Goal: Task Accomplishment & Management: Complete application form

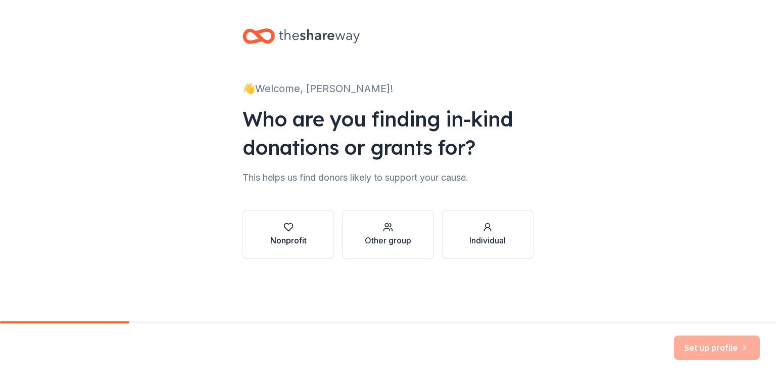
click at [297, 228] on div "button" at bounding box center [288, 227] width 36 height 10
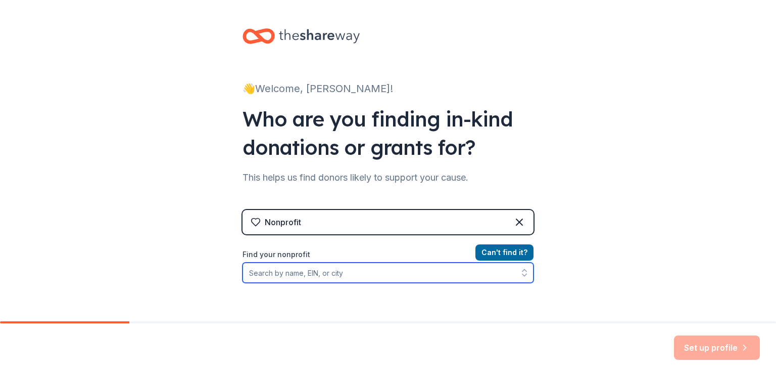
click at [334, 273] on input "Find your nonprofit" at bounding box center [388, 272] width 291 height 20
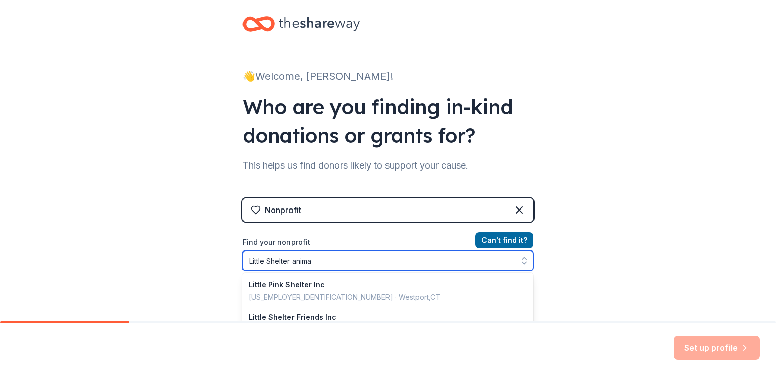
type input "Little Shelter animal"
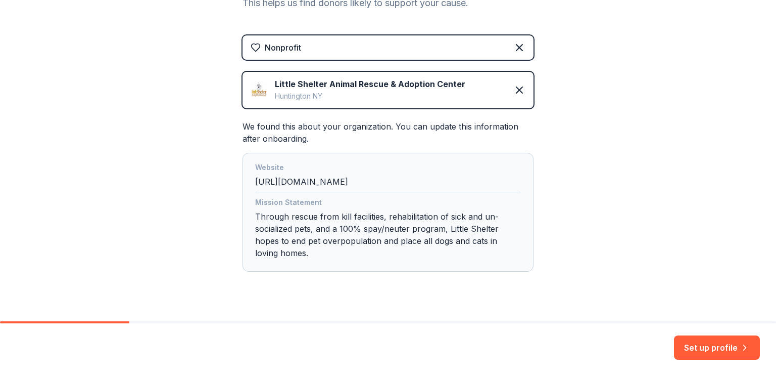
scroll to position [175, 0]
click at [691, 335] on button "Set up profile" at bounding box center [717, 347] width 86 height 24
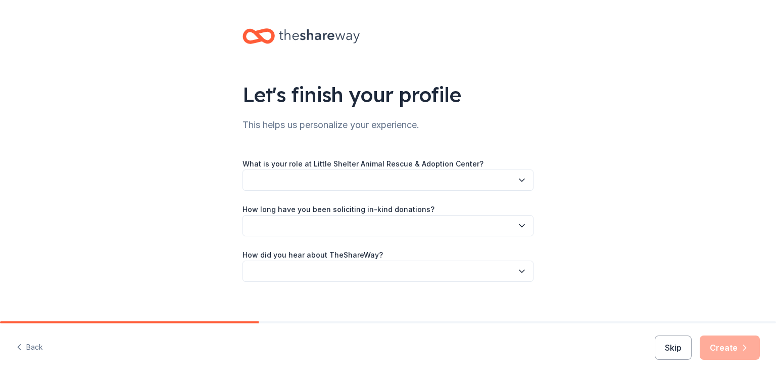
click at [431, 183] on button "button" at bounding box center [388, 179] width 291 height 21
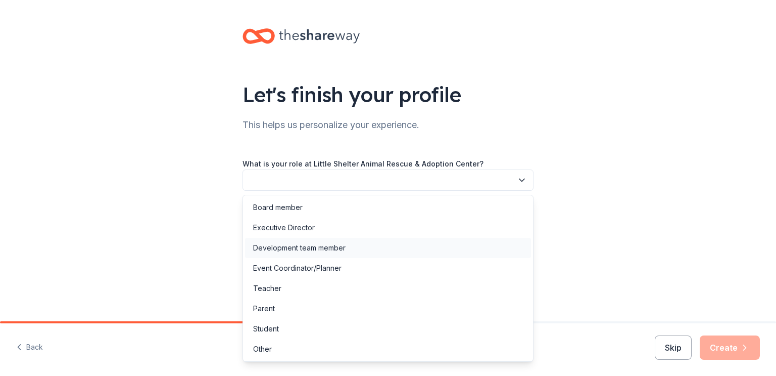
click at [306, 248] on div "Development team member" at bounding box center [299, 248] width 93 height 12
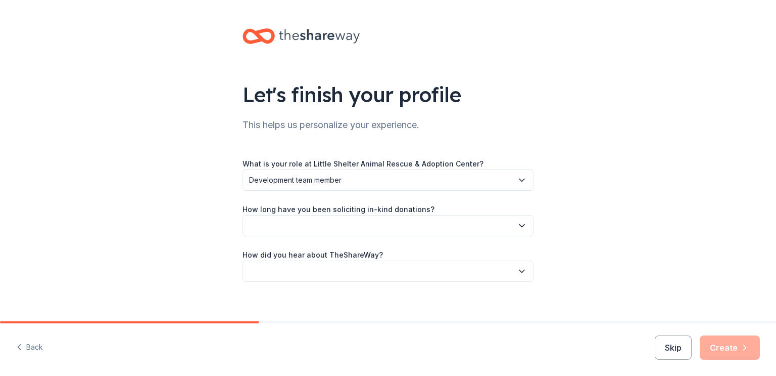
click at [296, 220] on button "button" at bounding box center [388, 225] width 291 height 21
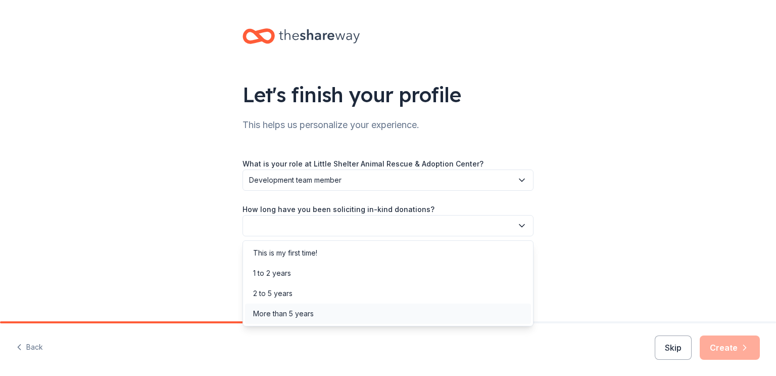
click at [303, 312] on div "More than 5 years" at bounding box center [283, 313] width 61 height 12
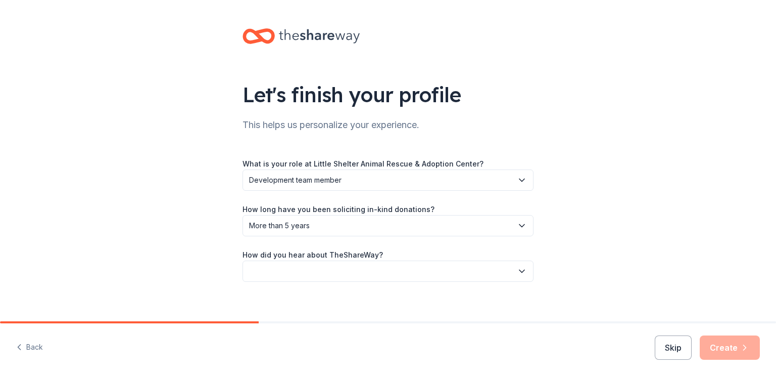
click at [336, 272] on button "button" at bounding box center [388, 270] width 291 height 21
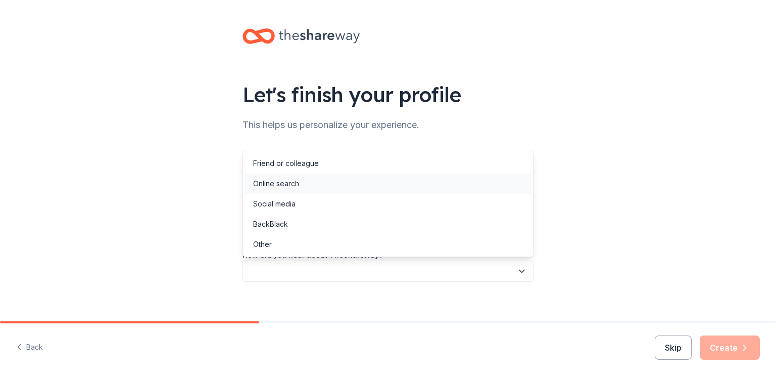
click at [292, 177] on div "Online search" at bounding box center [276, 183] width 46 height 12
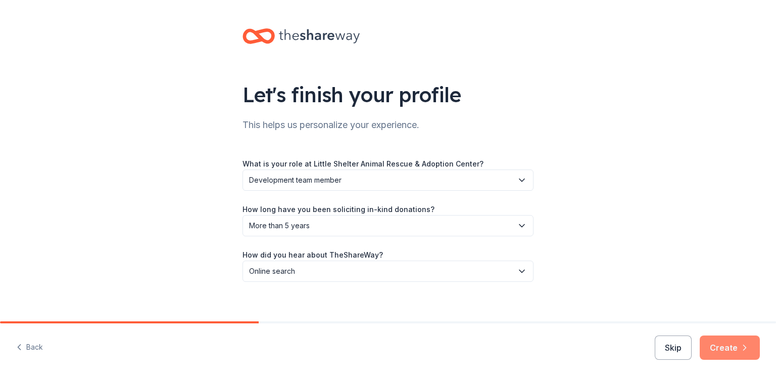
click at [721, 352] on button "Create" at bounding box center [730, 347] width 60 height 24
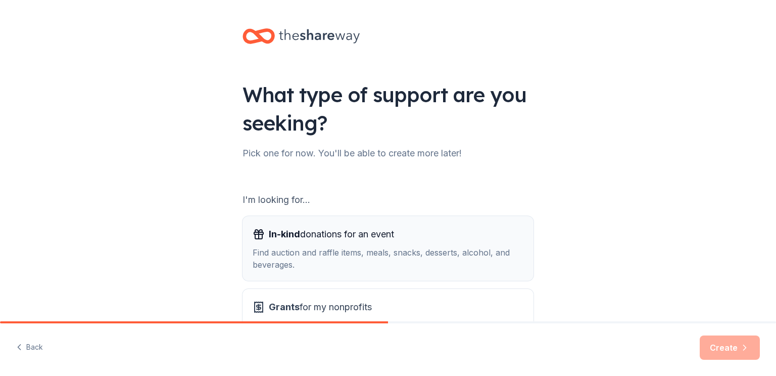
click at [379, 240] on span "In-kind donations for an event" at bounding box center [331, 234] width 125 height 16
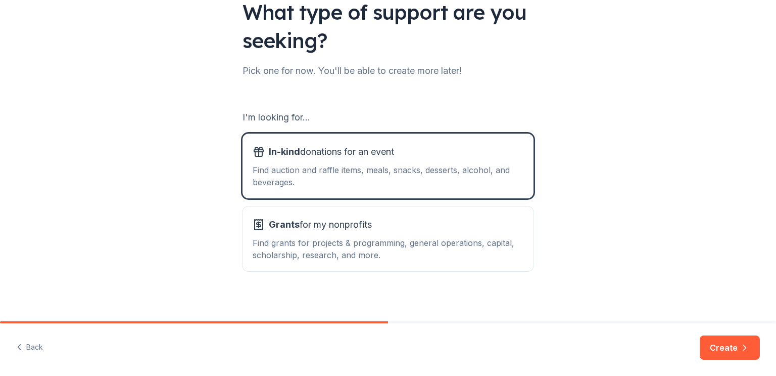
scroll to position [87, 0]
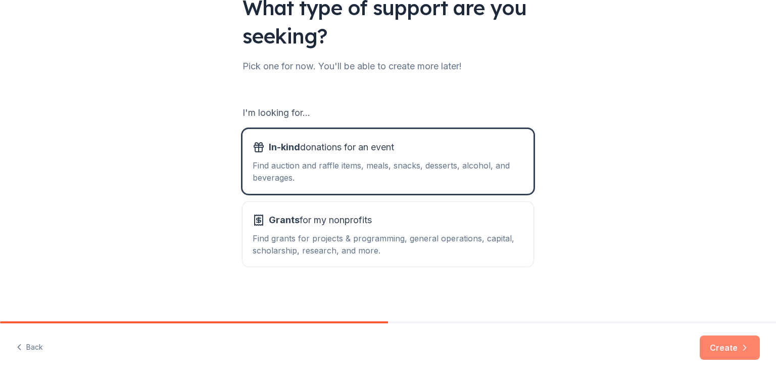
click at [734, 348] on button "Create" at bounding box center [730, 347] width 60 height 24
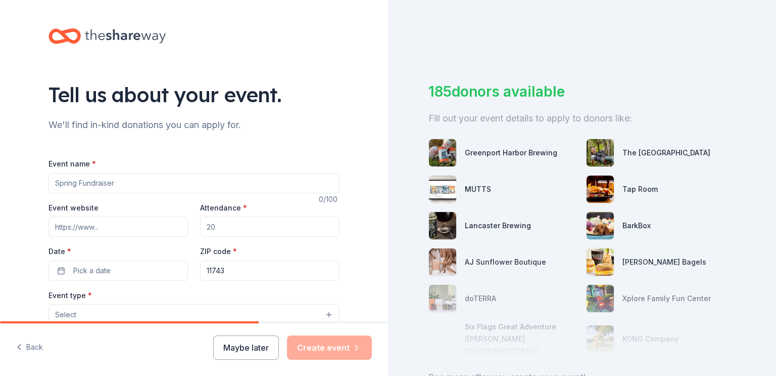
click at [168, 191] on input "Event name *" at bounding box center [194, 183] width 291 height 20
type input "Masquerade Ball"
click at [250, 228] on input "Attendance *" at bounding box center [270, 226] width 140 height 20
type input "200"
click at [184, 270] on button "Pick a date" at bounding box center [119, 270] width 140 height 20
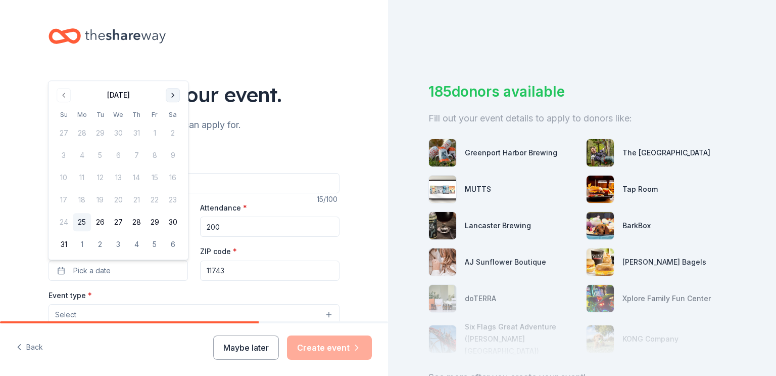
click at [172, 95] on button "Go to next month" at bounding box center [173, 95] width 14 height 14
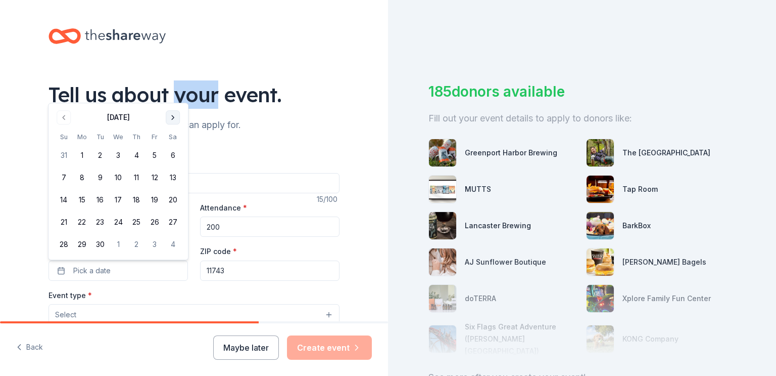
click at [172, 95] on div "Tell us about your event." at bounding box center [194, 94] width 291 height 28
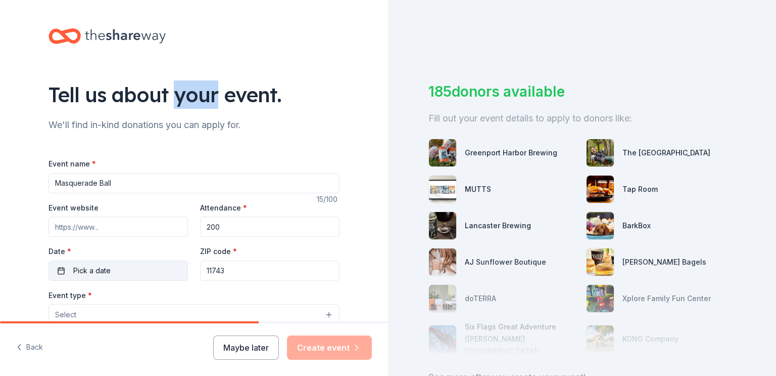
click at [129, 280] on button "Pick a date" at bounding box center [119, 270] width 140 height 20
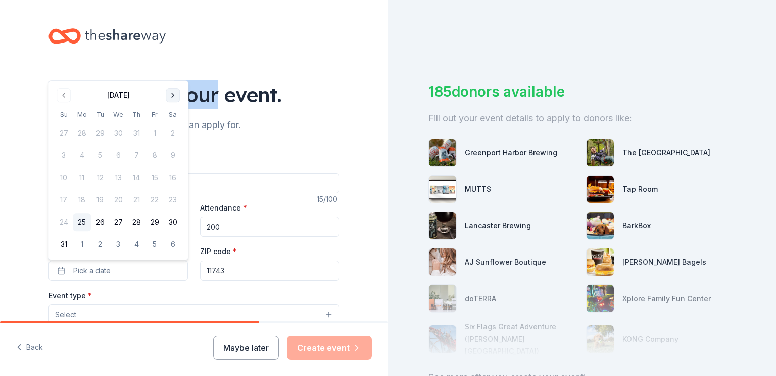
click at [171, 96] on button "Go to next month" at bounding box center [173, 95] width 14 height 14
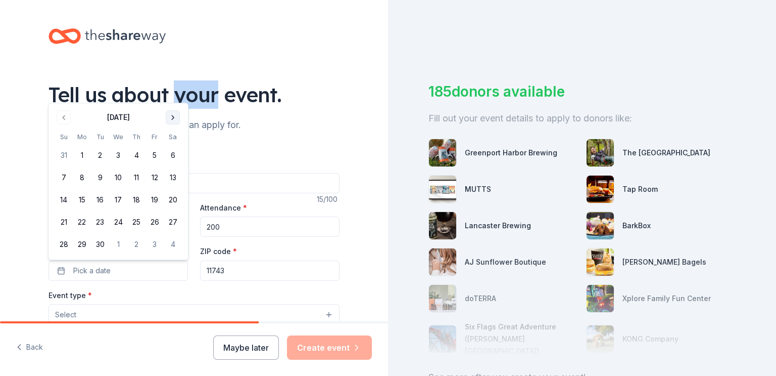
click at [175, 118] on button "Go to next month" at bounding box center [173, 117] width 14 height 14
click at [139, 222] on button "23" at bounding box center [136, 222] width 18 height 18
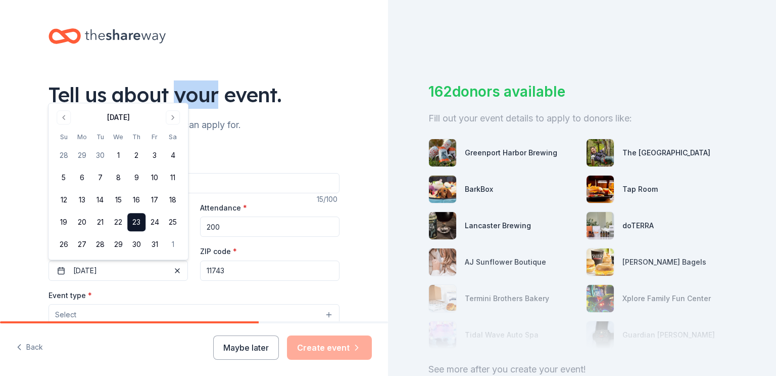
click at [498, 284] on div at bounding box center [582, 298] width 307 height 101
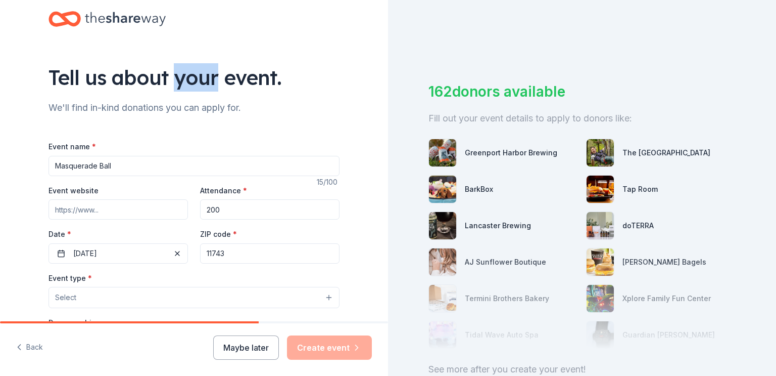
scroll to position [100, 0]
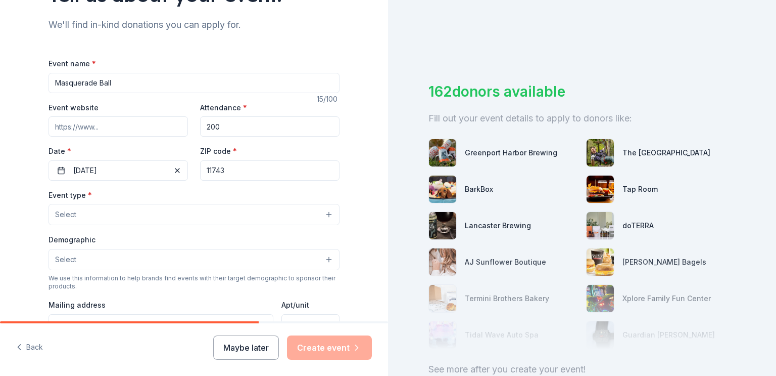
click at [105, 119] on input "Event website" at bounding box center [119, 126] width 140 height 20
type input "littleshelter"
type input "little shelter.org"
click at [321, 219] on div "Event type * Select" at bounding box center [194, 207] width 291 height 37
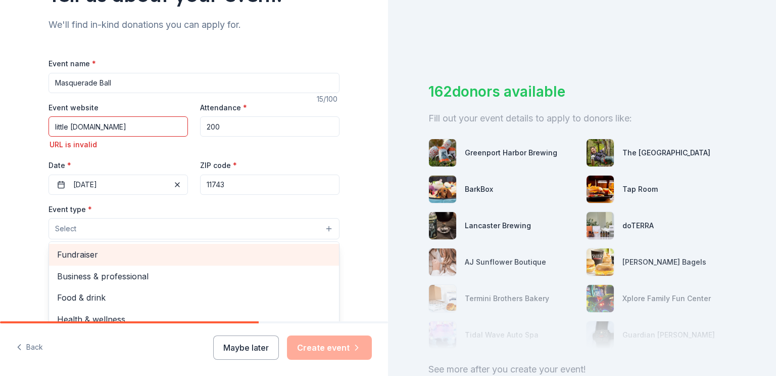
click at [238, 253] on span "Fundraiser" at bounding box center [194, 254] width 274 height 13
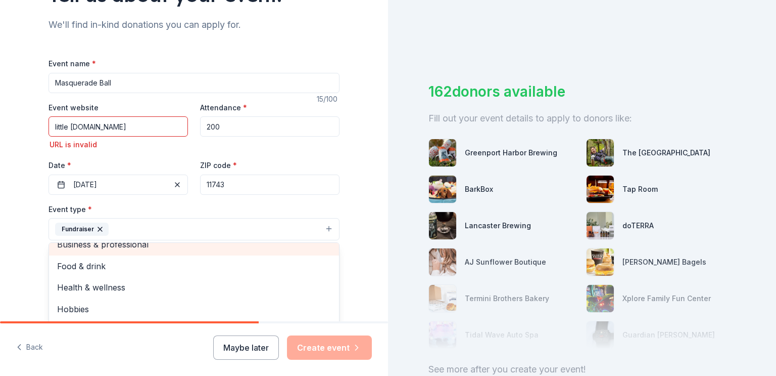
scroll to position [12, 0]
click at [360, 217] on div "Tell us about your event. We'll find in-kind donations you can apply for. Event…" at bounding box center [194, 244] width 388 height 688
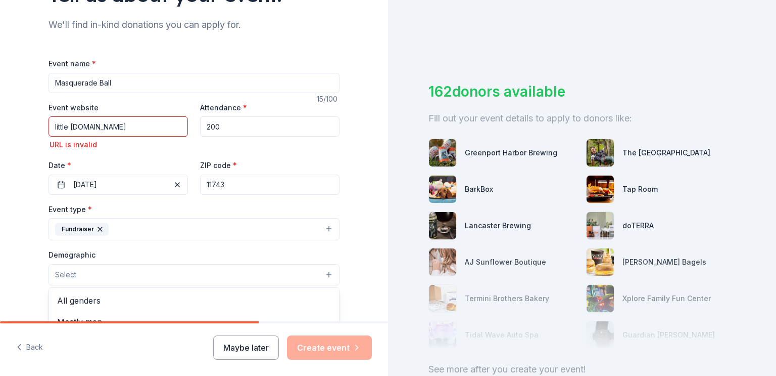
click at [326, 272] on button "Select" at bounding box center [194, 274] width 291 height 21
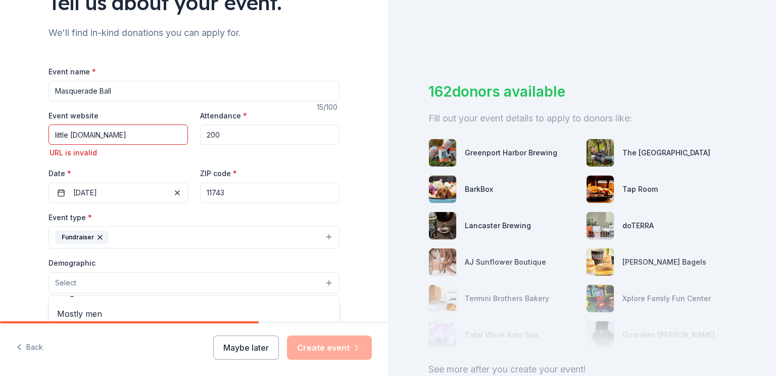
scroll to position [95, 0]
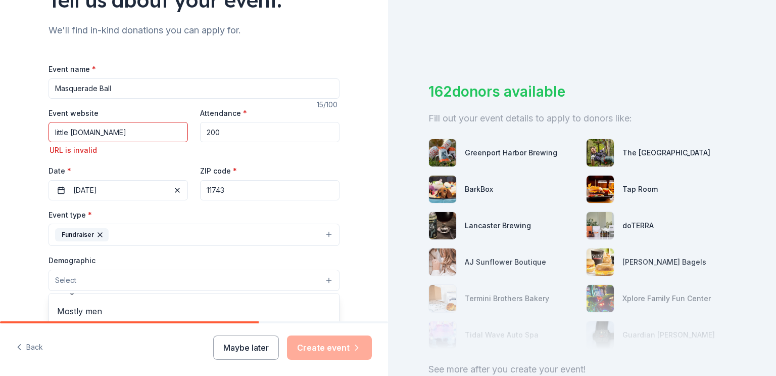
click at [327, 281] on button "Select" at bounding box center [194, 279] width 291 height 21
click at [328, 281] on button "Select" at bounding box center [194, 279] width 291 height 21
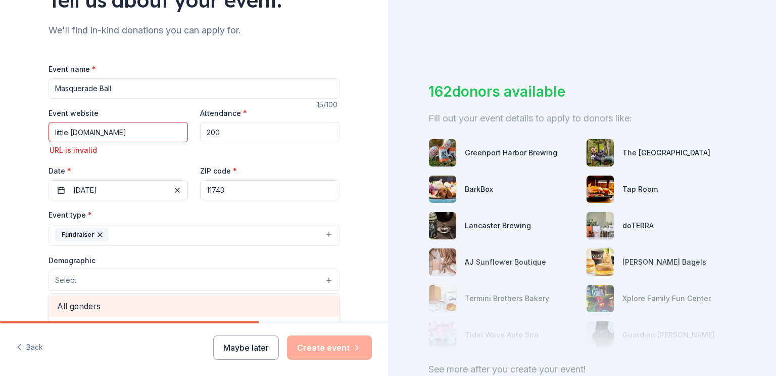
click at [178, 315] on div "All genders" at bounding box center [194, 305] width 290 height 21
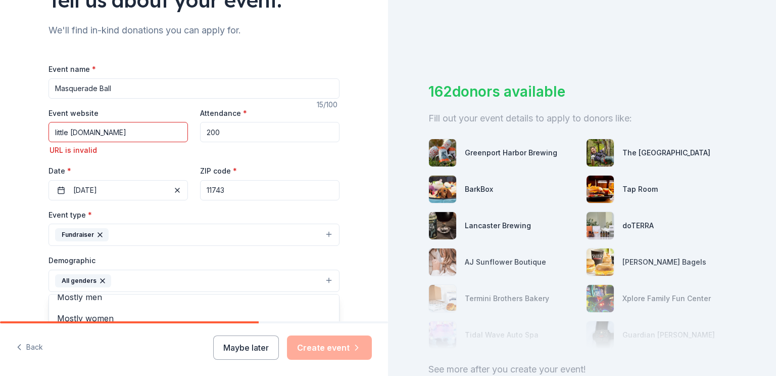
click at [350, 300] on div "Tell us about your event. We'll find in-kind donations you can apply for. Event…" at bounding box center [194, 249] width 324 height 689
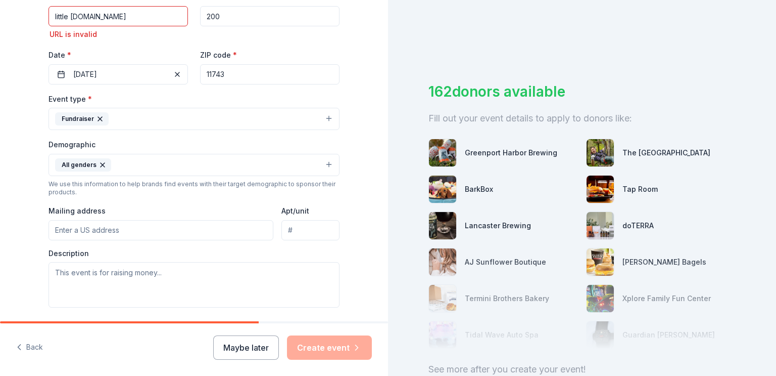
scroll to position [220, 0]
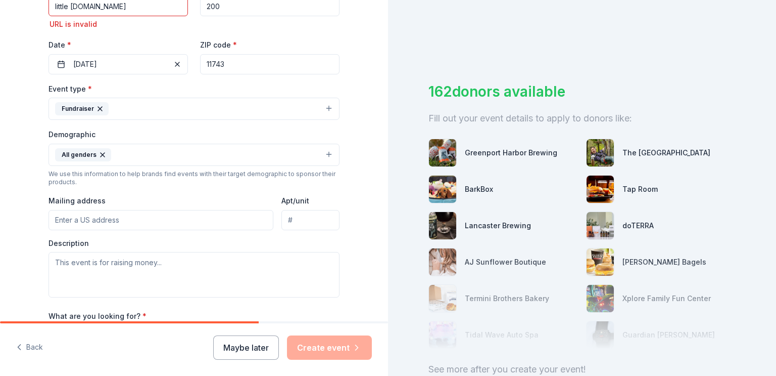
click at [132, 214] on input "Mailing address" at bounding box center [161, 220] width 225 height 20
type input "33 Warner rd"
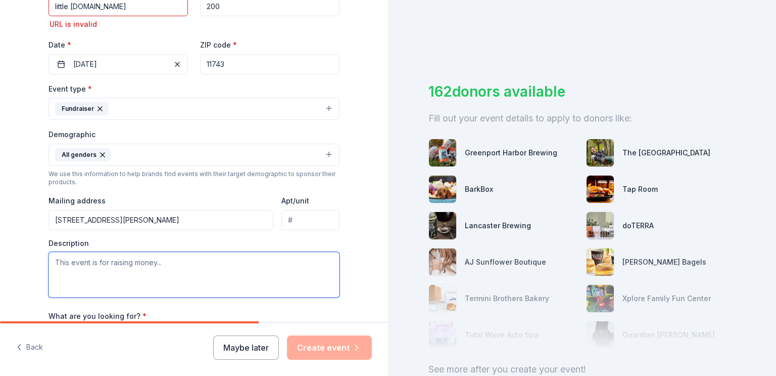
click at [184, 273] on textarea at bounding box center [194, 274] width 291 height 45
paste textarea "We rescue homeless, abandoned, abused dogs and cats from other organizations th…"
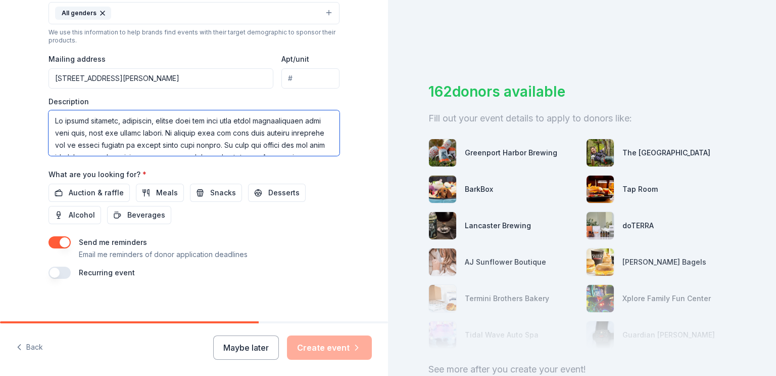
scroll to position [370, 0]
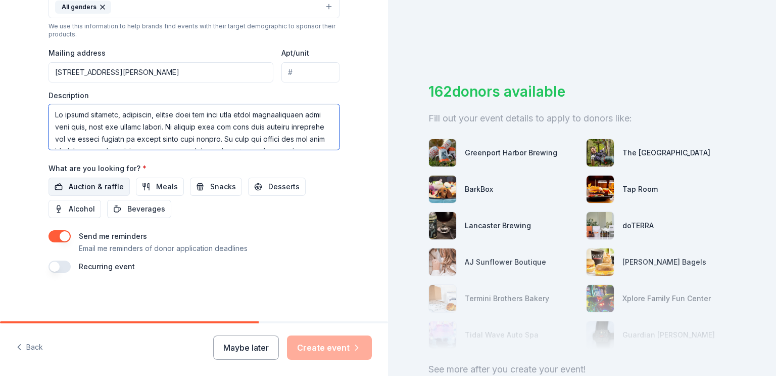
type textarea "We rescue homeless, abandoned, abused dogs and cats from other organizations th…"
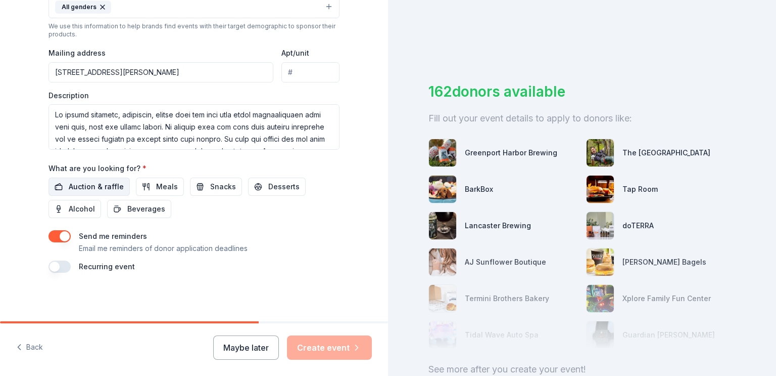
click at [99, 180] on span "Auction & raffle" at bounding box center [96, 186] width 55 height 12
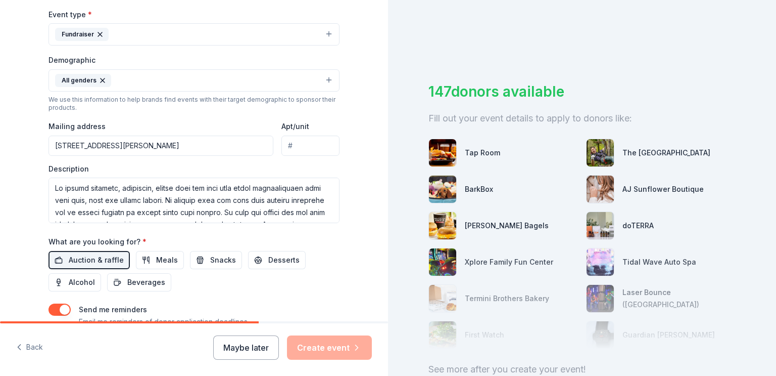
scroll to position [287, 0]
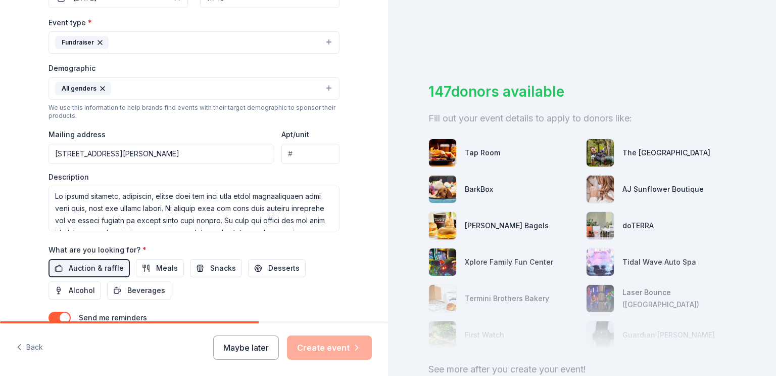
click at [231, 158] on input "33 Warner rd" at bounding box center [161, 154] width 225 height 20
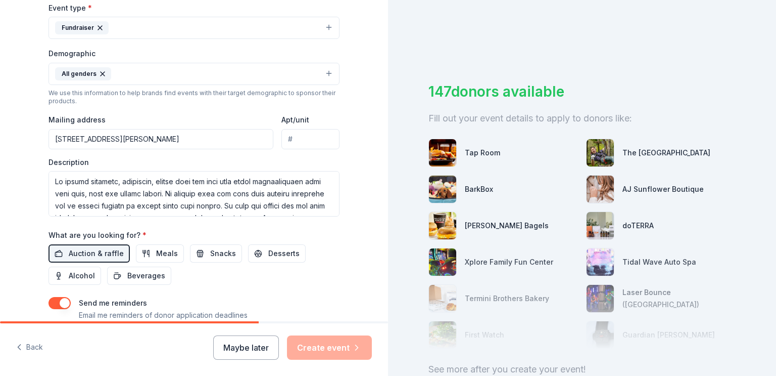
scroll to position [302, 0]
click at [142, 136] on input "33 Warner rd" at bounding box center [161, 138] width 225 height 20
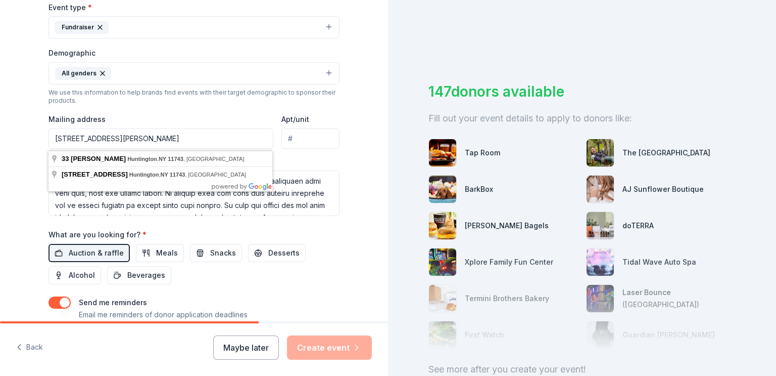
type input "33 Warner rd Huntington NY 11743"
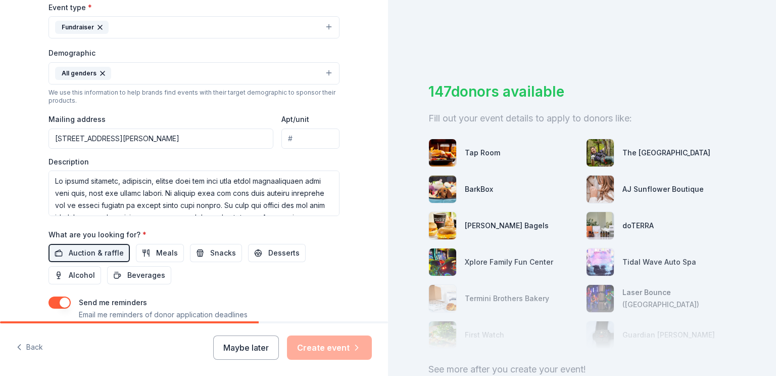
click at [285, 163] on div "Description" at bounding box center [194, 187] width 291 height 60
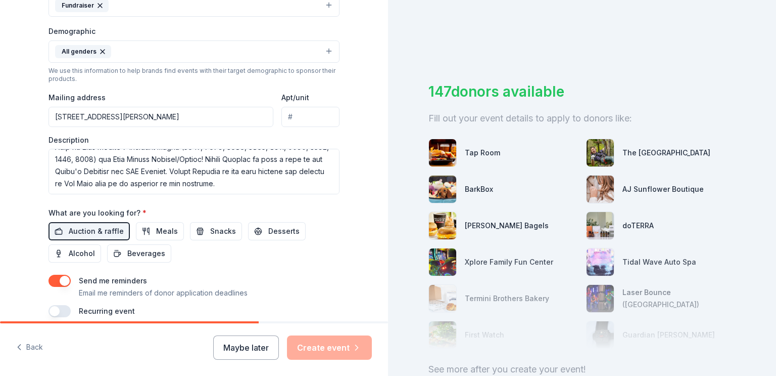
scroll to position [370, 0]
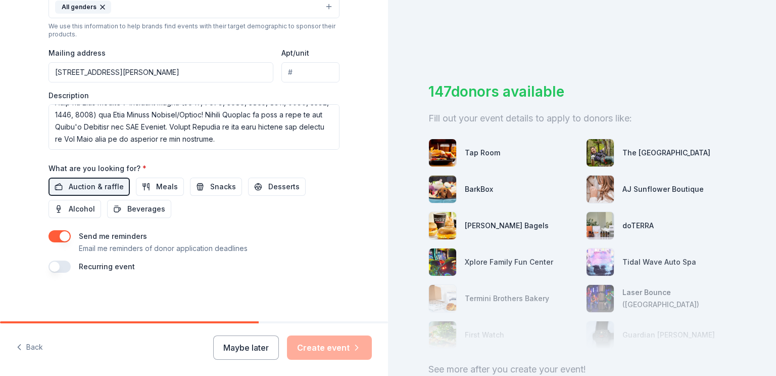
click at [60, 265] on button "button" at bounding box center [60, 266] width 22 height 12
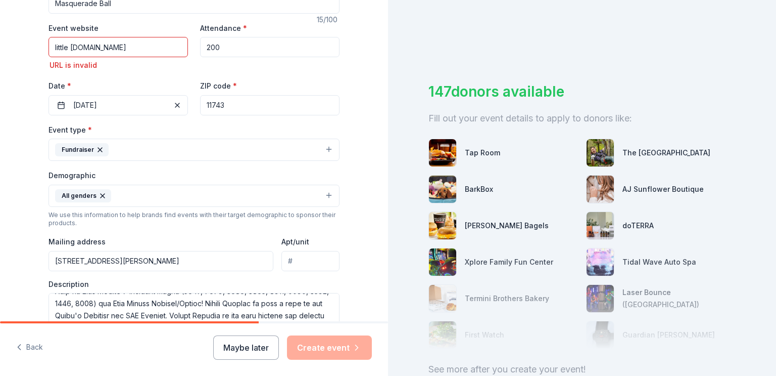
scroll to position [164, 0]
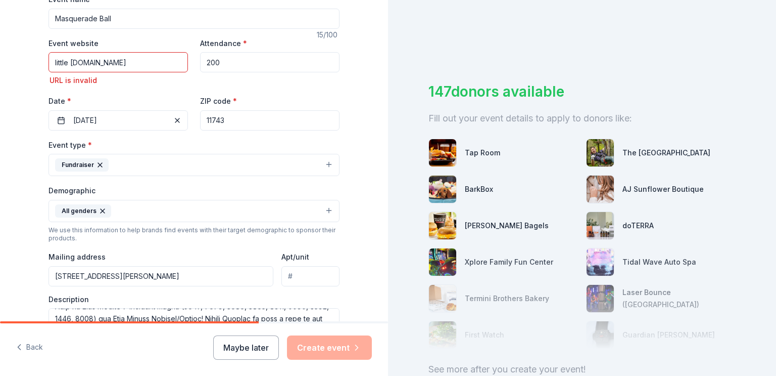
click at [70, 62] on input "little shelter.org" at bounding box center [119, 62] width 140 height 20
type input "littleshelter.org"
click at [325, 353] on button "Create event" at bounding box center [329, 347] width 85 height 24
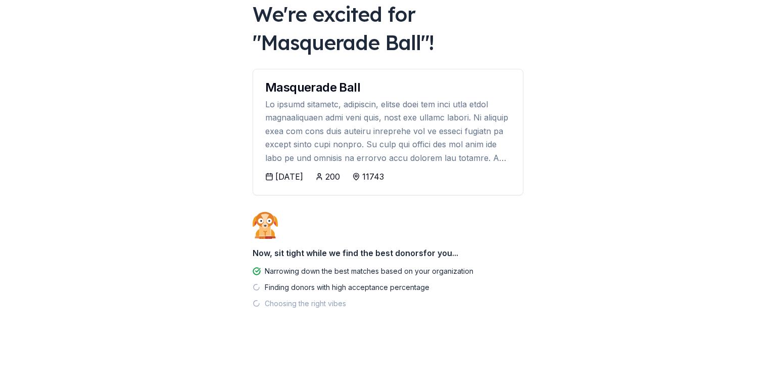
scroll to position [65, 0]
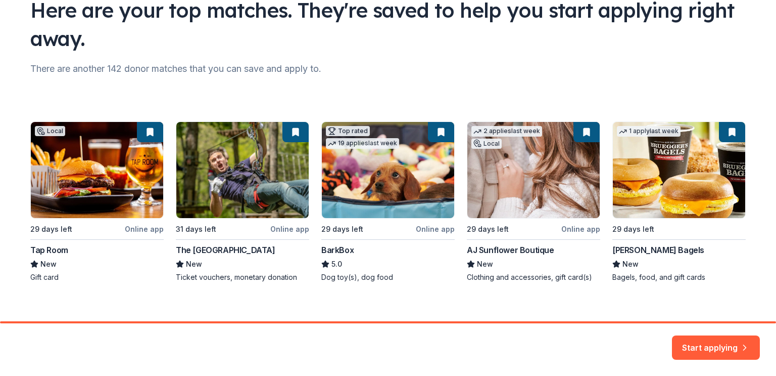
scroll to position [94, 0]
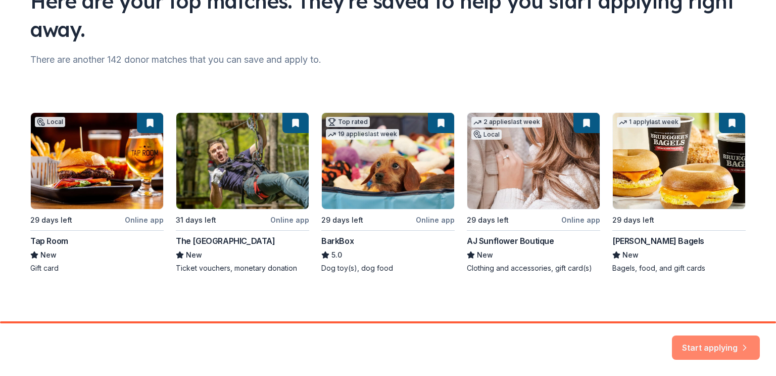
click at [722, 347] on button "Start applying" at bounding box center [716, 341] width 88 height 24
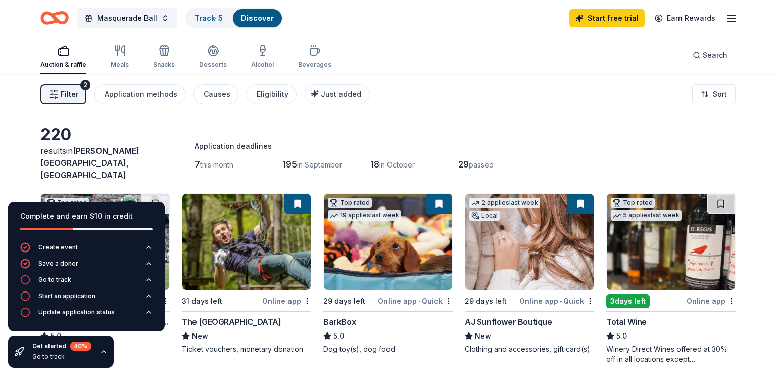
click at [146, 352] on div "Complete and earn $10 in credit Create event Save a donor Go to track Start an …" at bounding box center [86, 285] width 173 height 182
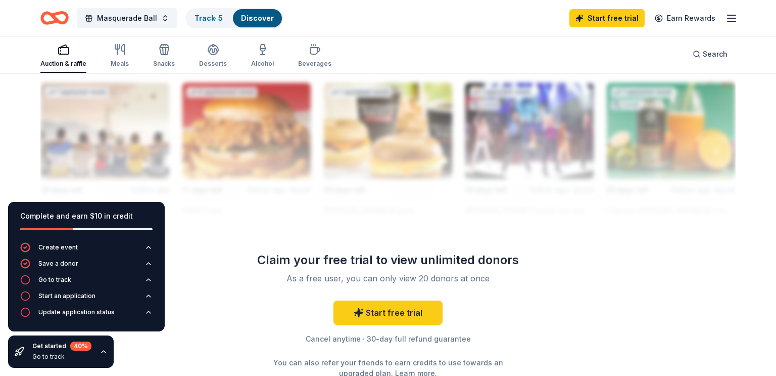
scroll to position [995, 0]
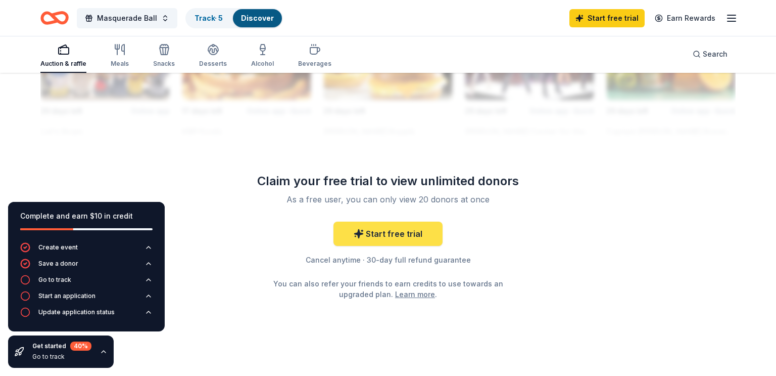
click at [378, 227] on link "Start free trial" at bounding box center [388, 233] width 109 height 24
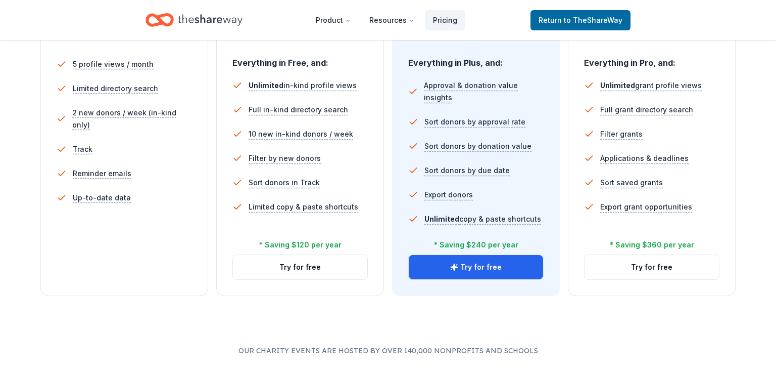
scroll to position [313, 0]
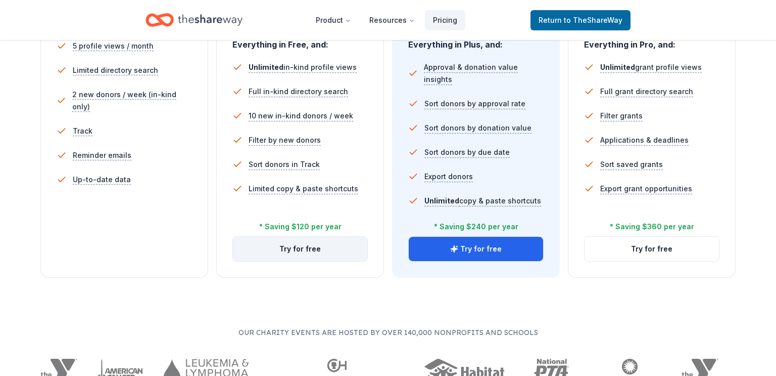
click at [291, 248] on button "Try for free" at bounding box center [300, 249] width 134 height 24
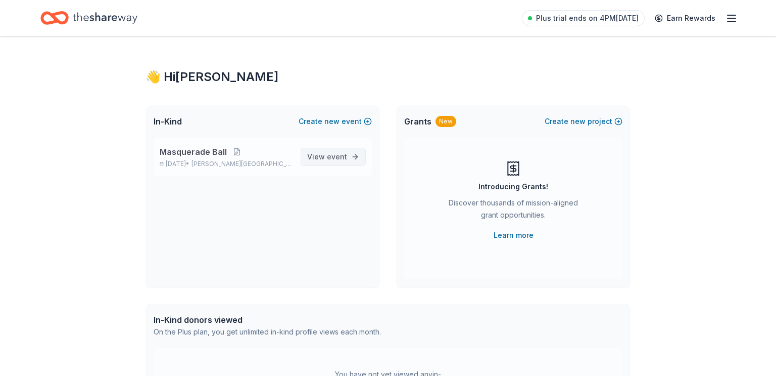
click at [327, 155] on span "View event" at bounding box center [327, 157] width 40 height 12
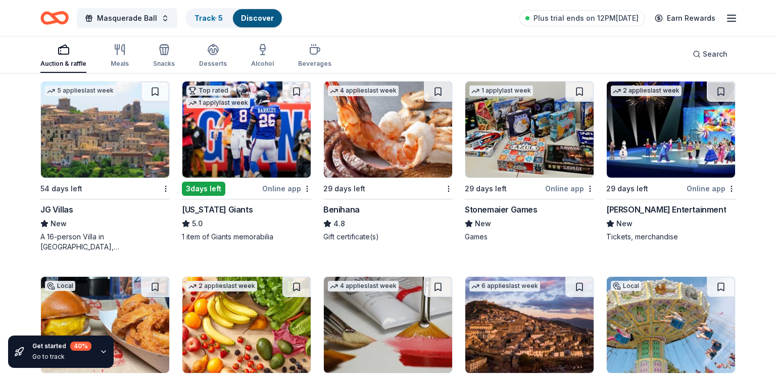
scroll to position [2204, 0]
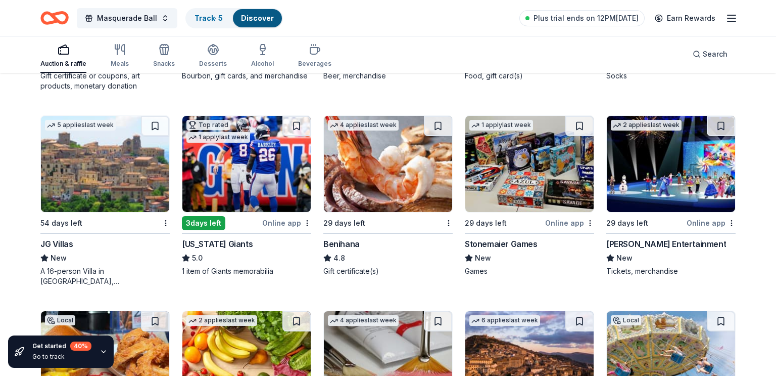
click at [111, 173] on img at bounding box center [105, 164] width 128 height 96
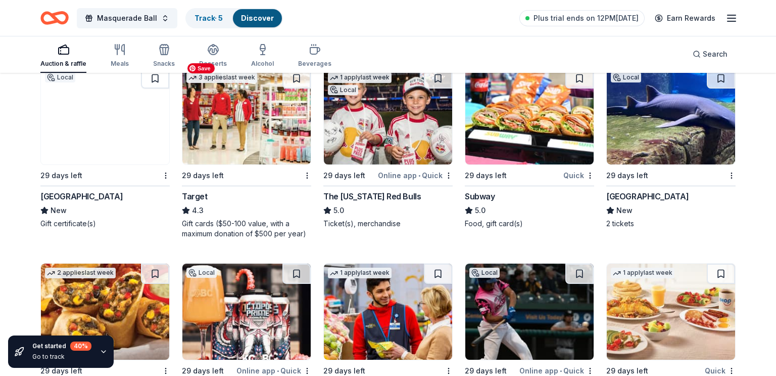
scroll to position [4660, 0]
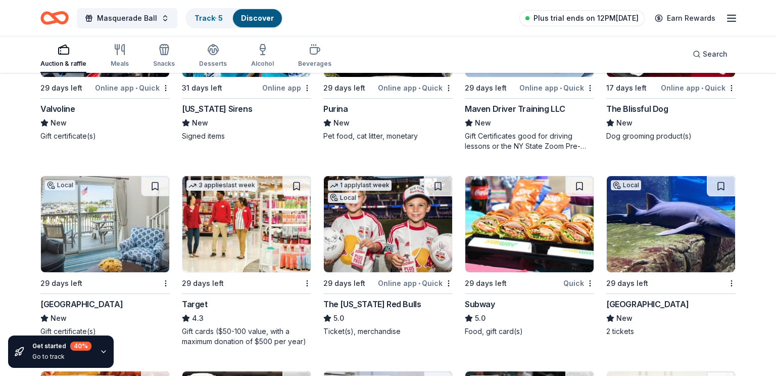
click at [634, 14] on span "Plus trial ends on 12PM[DATE]" at bounding box center [586, 18] width 105 height 12
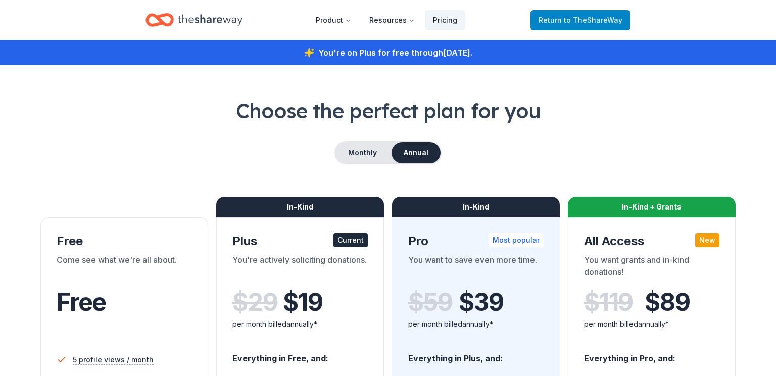
click at [547, 26] on span "Return to TheShareWay" at bounding box center [581, 20] width 84 height 12
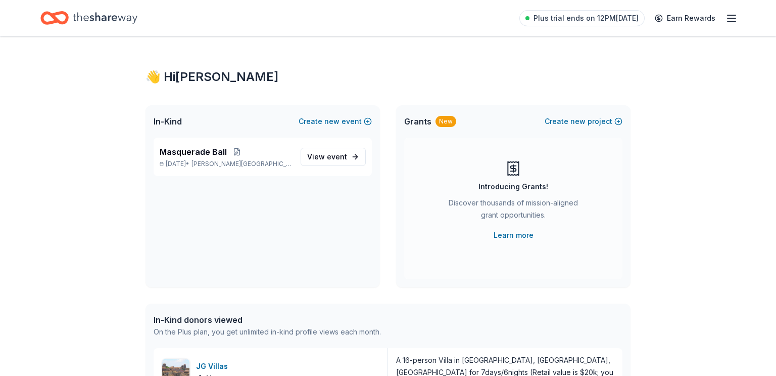
click at [732, 18] on line "button" at bounding box center [732, 18] width 8 height 0
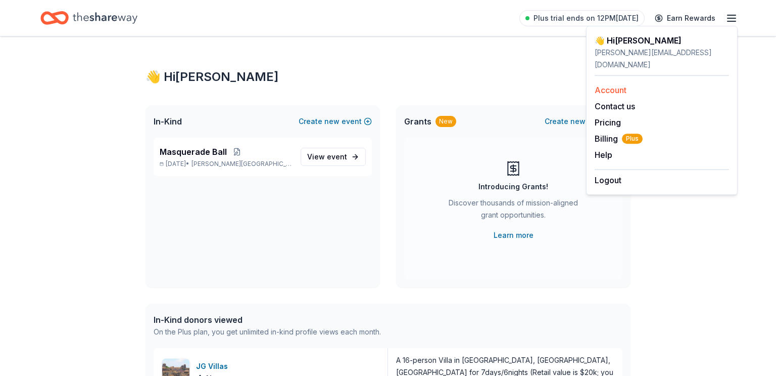
click at [620, 85] on link "Account" at bounding box center [611, 90] width 32 height 10
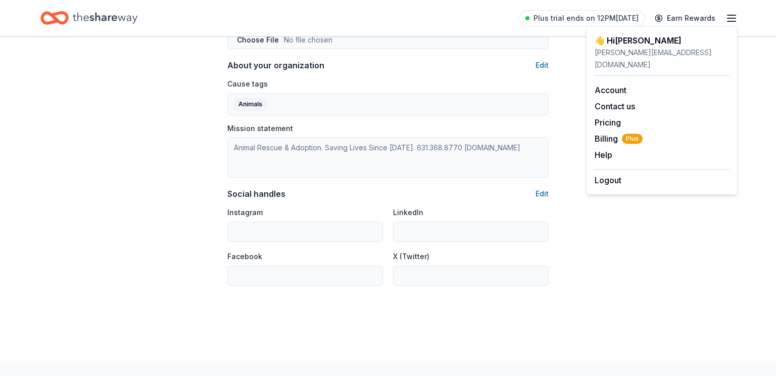
scroll to position [385, 0]
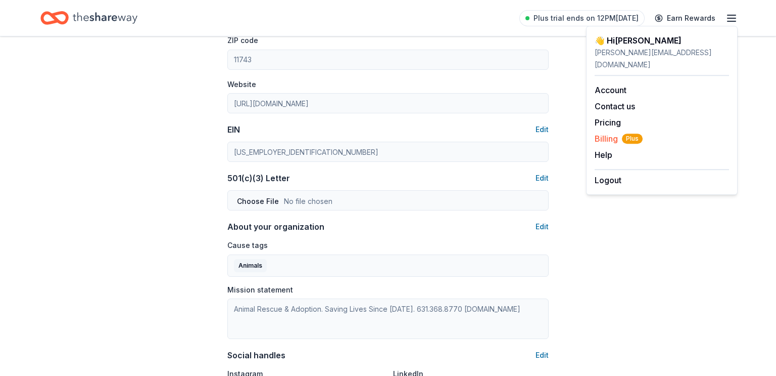
click at [611, 132] on span "Billing Plus" at bounding box center [619, 138] width 48 height 12
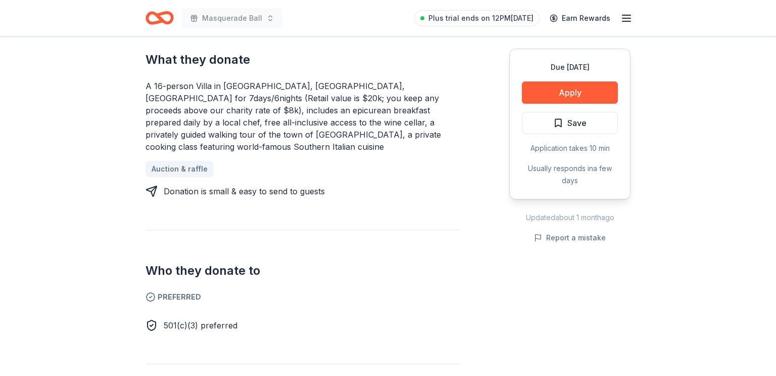
scroll to position [447, 0]
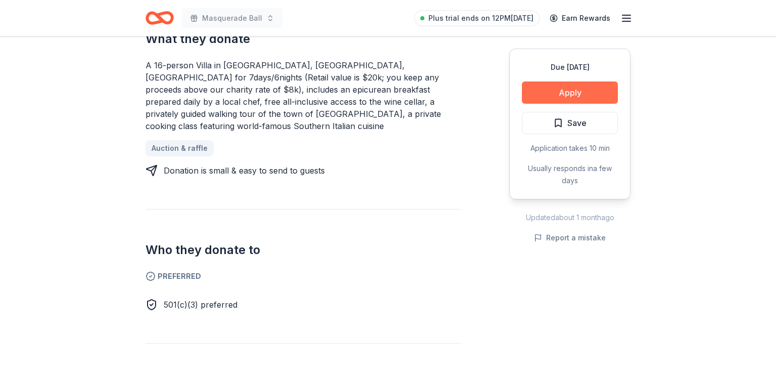
click at [589, 93] on button "Apply" at bounding box center [570, 92] width 96 height 22
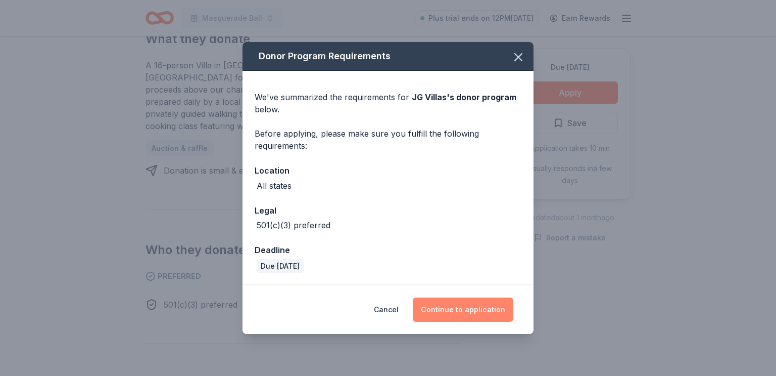
click at [467, 307] on button "Continue to application" at bounding box center [463, 309] width 101 height 24
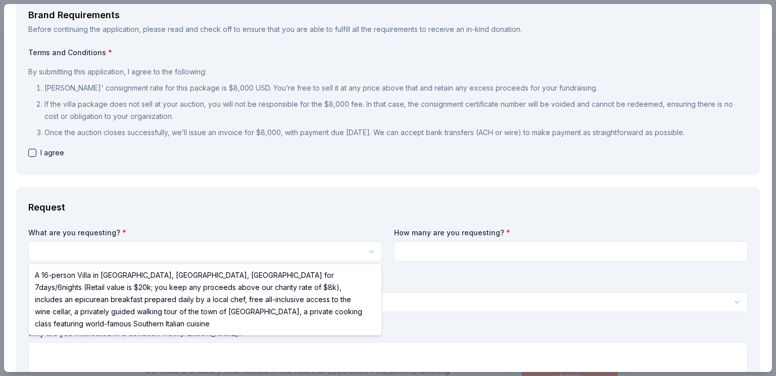
scroll to position [0, 0]
click at [176, 252] on html "Masquerade Ball Save Apply Due in 54 days Share JG Villas New 5 applies last we…" at bounding box center [388, 188] width 776 height 376
select select "A 16-person Villa in [GEOGRAPHIC_DATA], [GEOGRAPHIC_DATA], [GEOGRAPHIC_DATA] fo…"
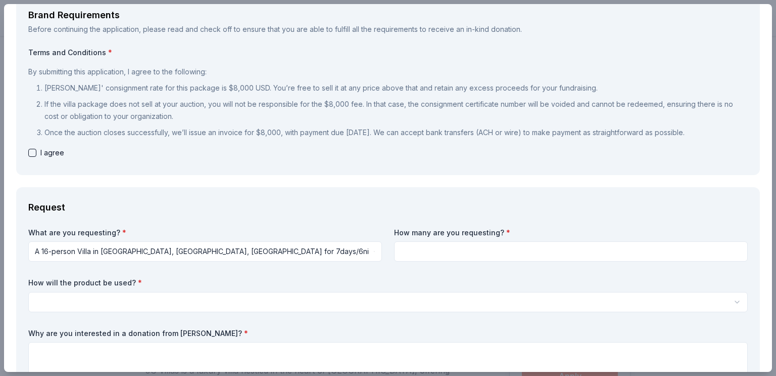
click at [437, 251] on input at bounding box center [571, 251] width 354 height 20
type input "1"
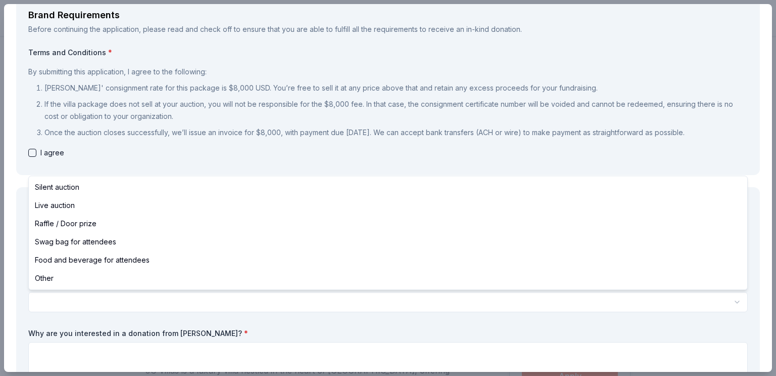
click at [146, 302] on html "Masquerade Ball Save Apply Due in 54 days Share JG Villas New 5 applies last we…" at bounding box center [388, 188] width 776 height 376
click at [129, 300] on html "Masquerade Ball Save Apply Due in 54 days Share JG Villas New 5 applies last we…" at bounding box center [388, 188] width 776 height 376
select select "liveAuction"
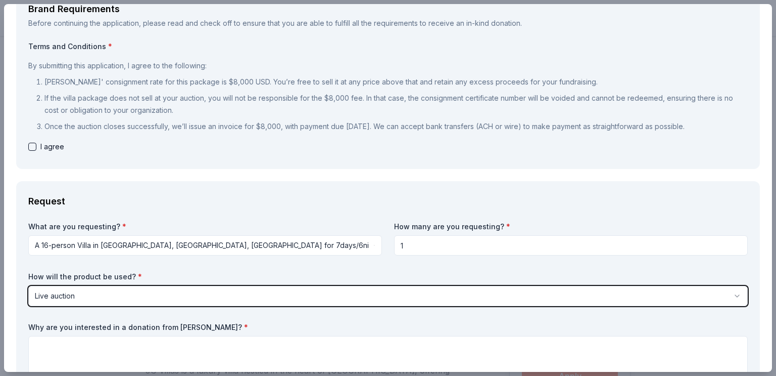
scroll to position [129, 0]
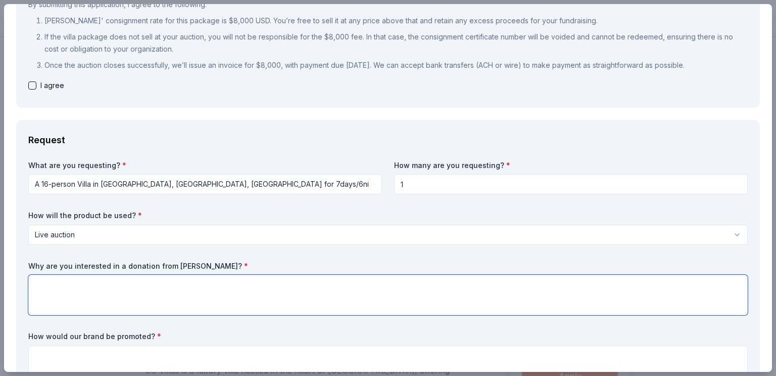
click at [135, 290] on textarea at bounding box center [388, 294] width 720 height 40
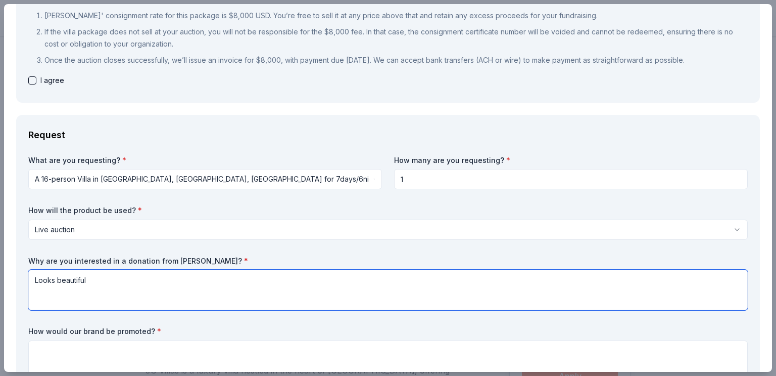
scroll to position [186, 0]
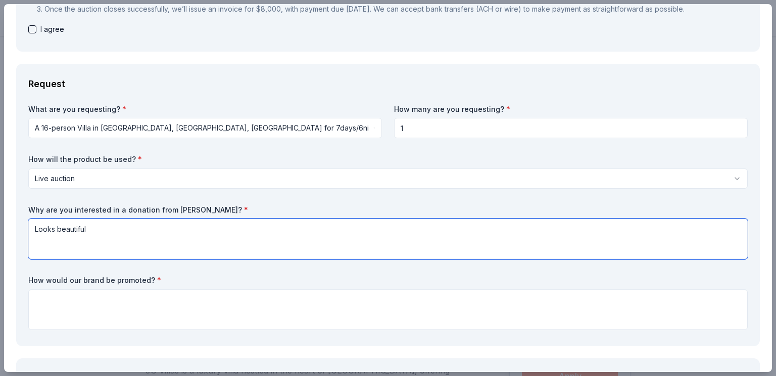
type textarea "Looks beautiful"
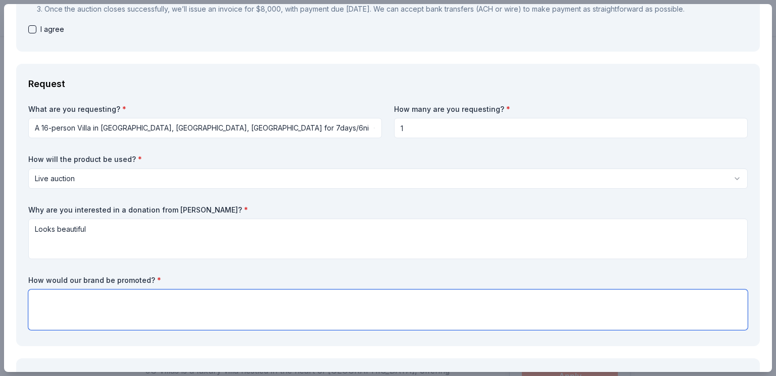
click at [135, 310] on textarea at bounding box center [388, 309] width 720 height 40
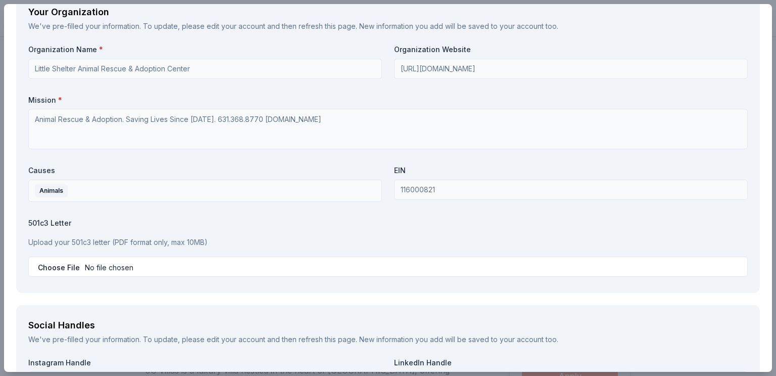
scroll to position [1181, 0]
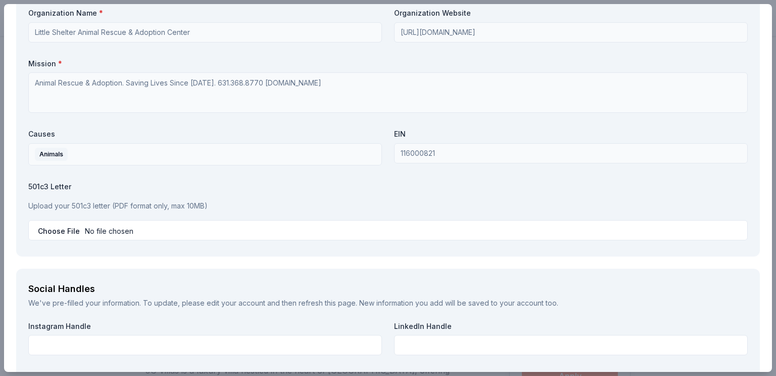
type textarea "At a fundraiser"
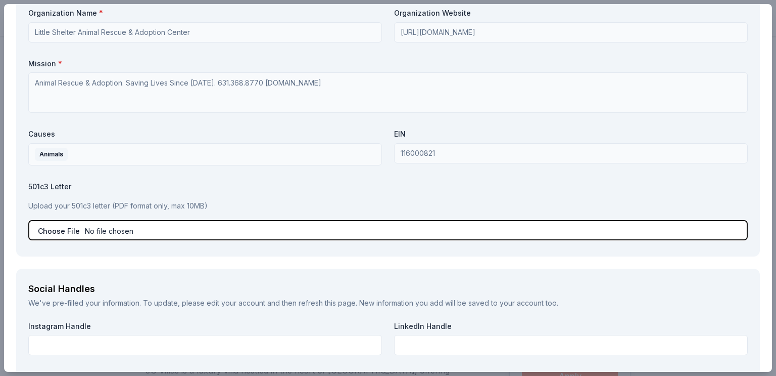
click at [140, 225] on input "file" at bounding box center [388, 230] width 720 height 20
type input "C:\fakepath\501c3 new (1) (2).pdf"
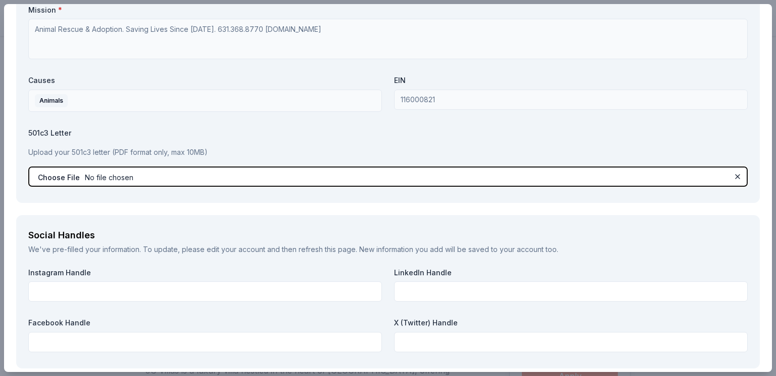
scroll to position [1263, 0]
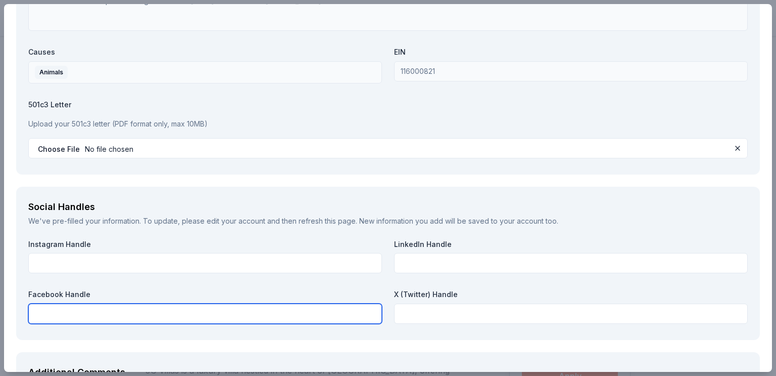
click at [157, 320] on input "text" at bounding box center [205, 313] width 354 height 20
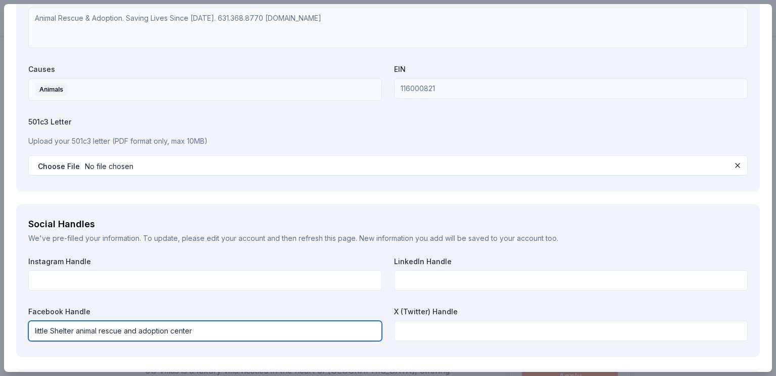
scroll to position [1271, 0]
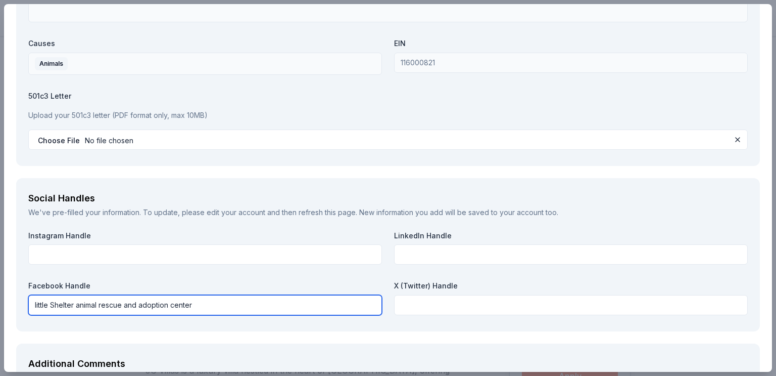
type input "little Shelter animal rescue and adoption center"
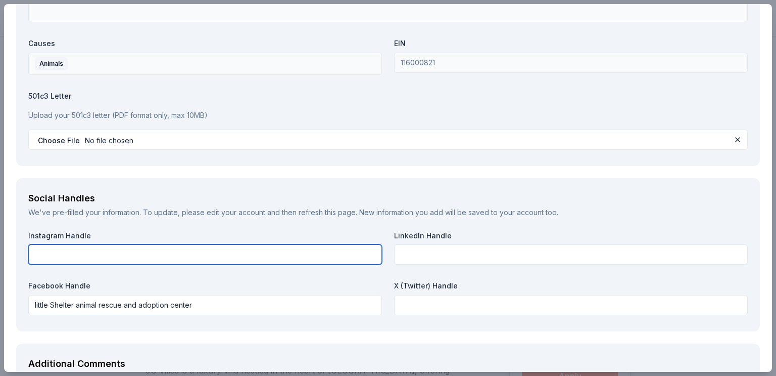
click at [195, 251] on input "text" at bounding box center [205, 254] width 354 height 20
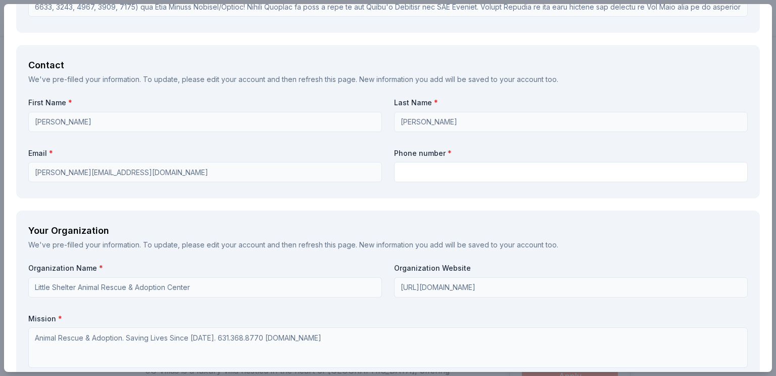
scroll to position [926, 0]
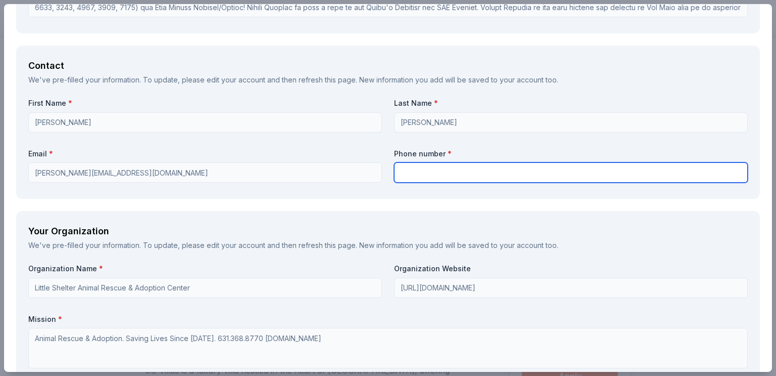
click at [424, 180] on input "text" at bounding box center [571, 172] width 354 height 20
type input "6313688770"
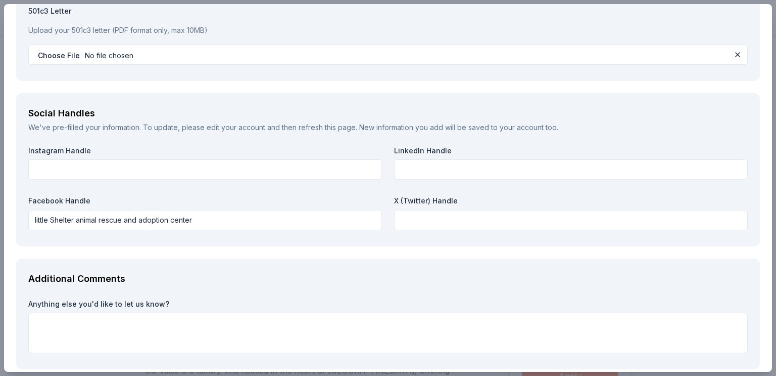
scroll to position [1405, 0]
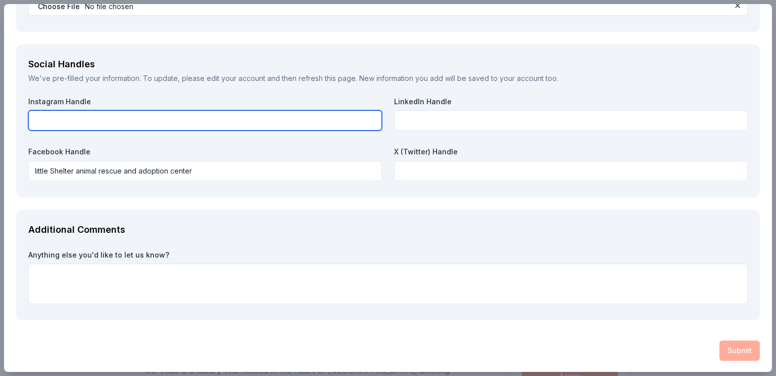
click at [181, 123] on input "text" at bounding box center [205, 120] width 354 height 20
click at [208, 119] on input "text" at bounding box center [205, 120] width 354 height 20
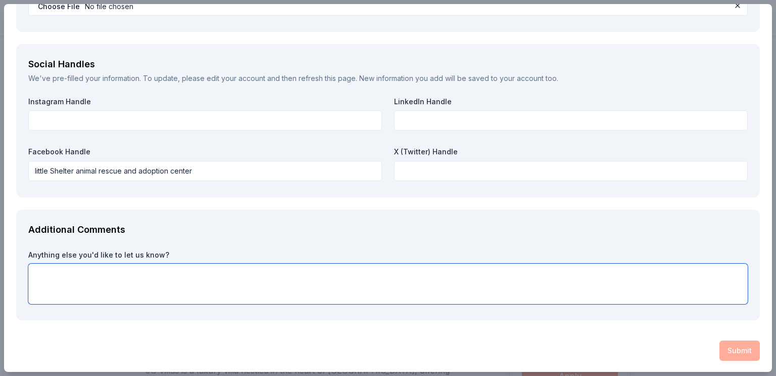
click at [169, 264] on textarea at bounding box center [388, 283] width 720 height 40
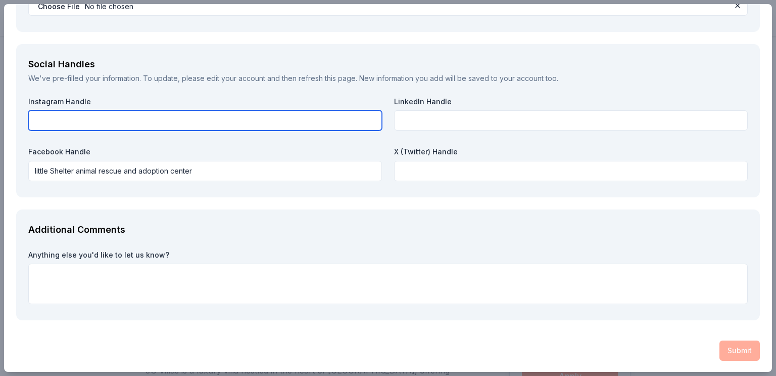
click at [116, 112] on input "text" at bounding box center [205, 120] width 354 height 20
type input "Littleshelter"
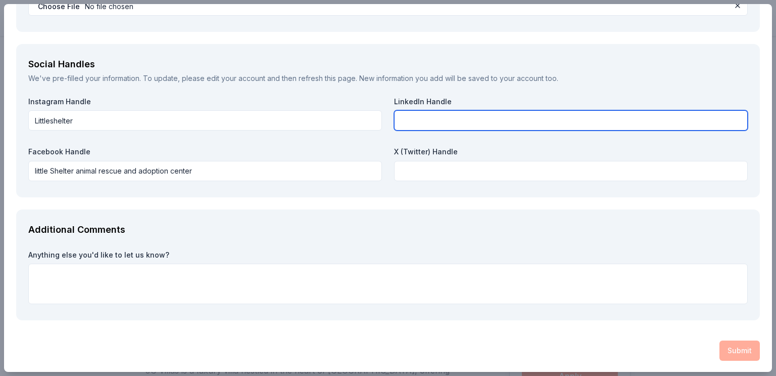
click at [476, 117] on input "text" at bounding box center [571, 120] width 354 height 20
type input "na"
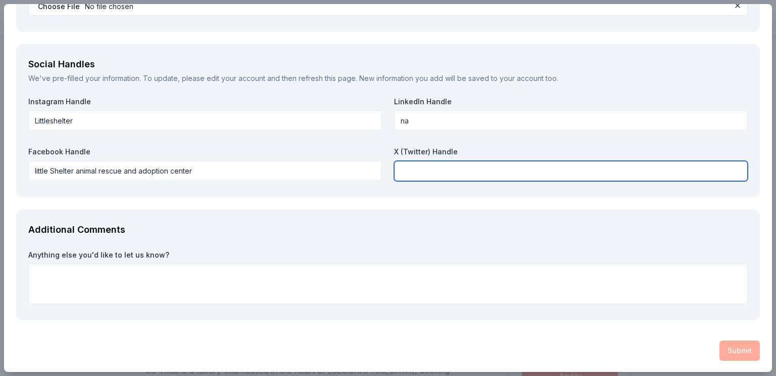
click at [468, 161] on input "text" at bounding box center [571, 171] width 354 height 20
type input "na"
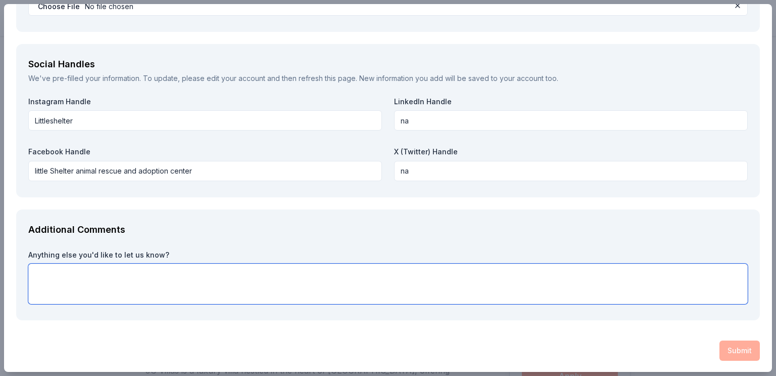
click at [295, 292] on textarea at bounding box center [388, 283] width 720 height 40
type textarea "please help us"
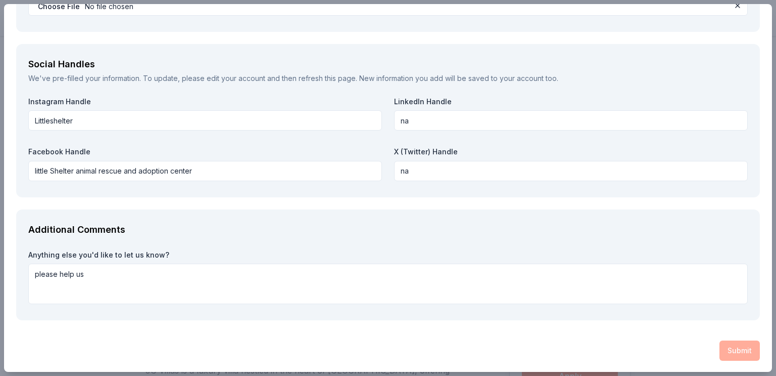
click at [730, 354] on div "Submit" at bounding box center [388, 350] width 744 height 20
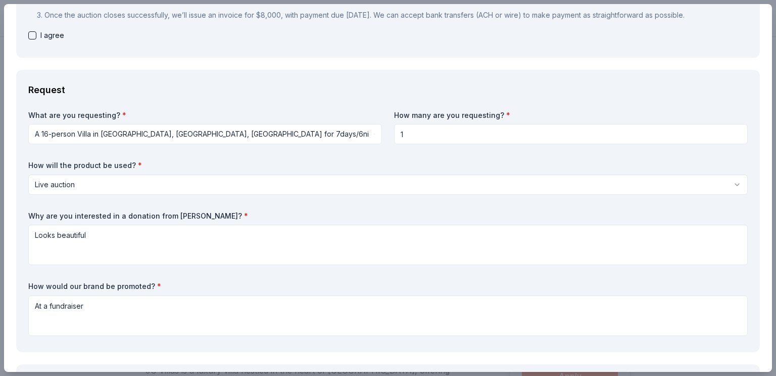
scroll to position [0, 0]
